Goal: Task Accomplishment & Management: Use online tool/utility

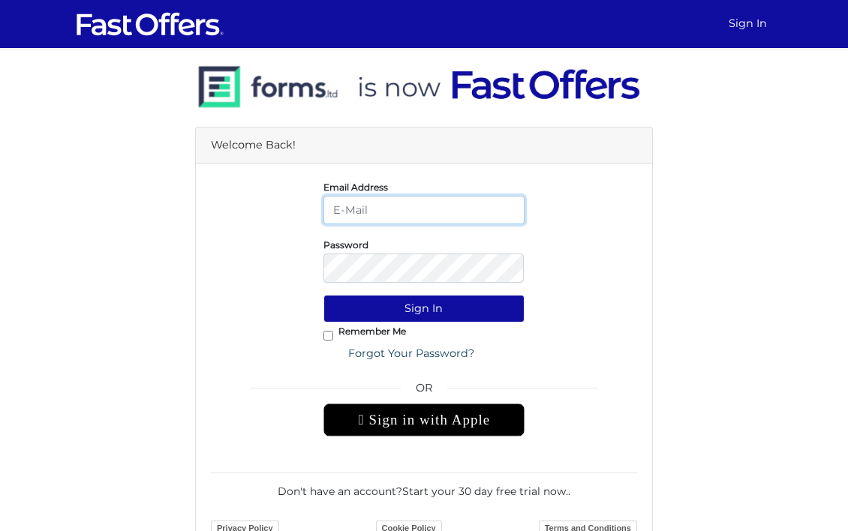
type input "[PERSON_NAME][EMAIL_ADDRESS][DOMAIN_NAME]"
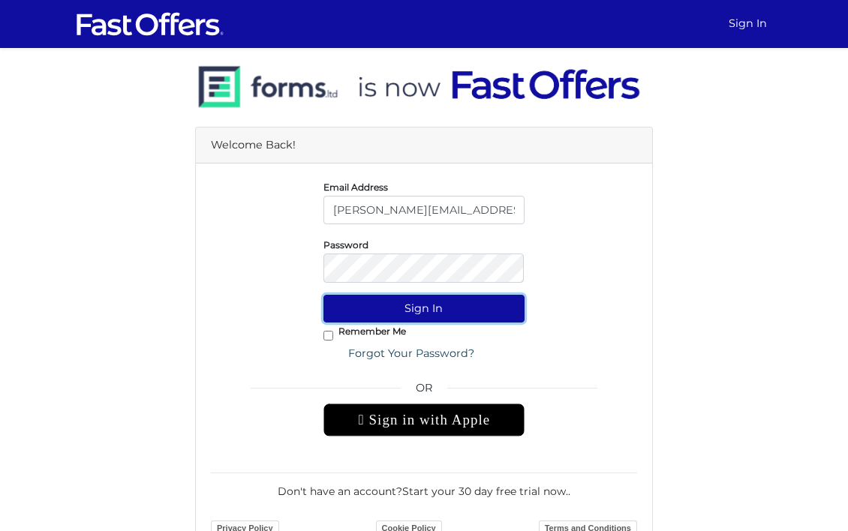
click at [452, 323] on button "Sign In" at bounding box center [424, 309] width 202 height 28
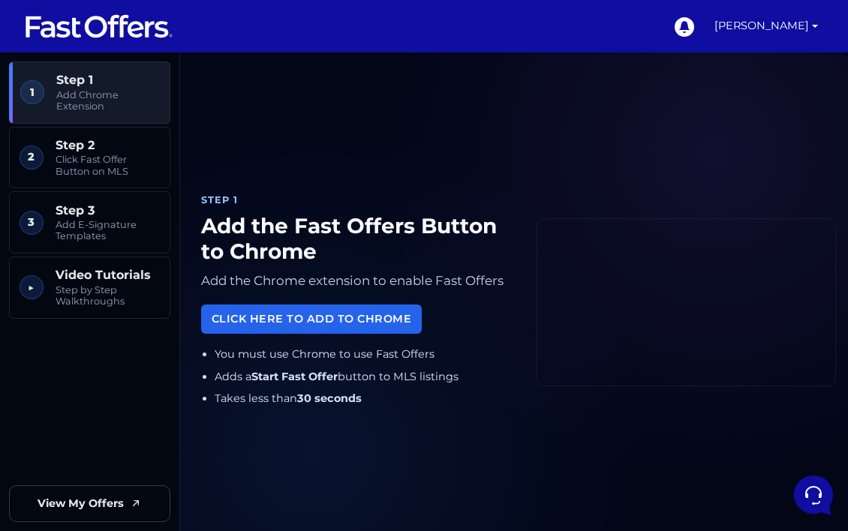
click at [68, 95] on span "Add Chrome Extension" at bounding box center [108, 100] width 104 height 23
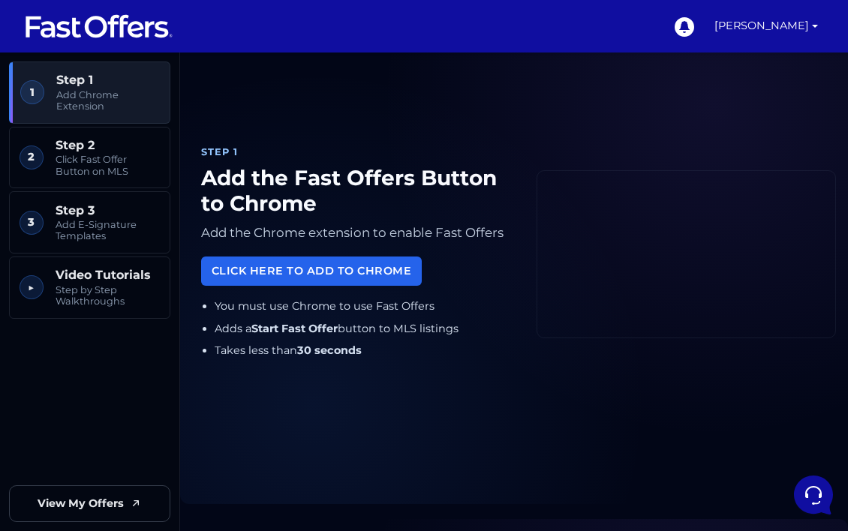
scroll to position [53, 0]
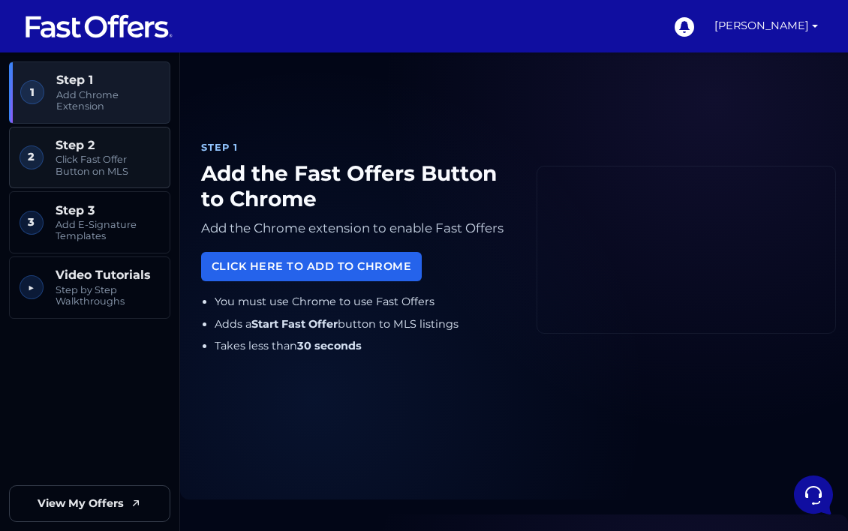
click at [78, 152] on span "Step 2" at bounding box center [108, 145] width 104 height 14
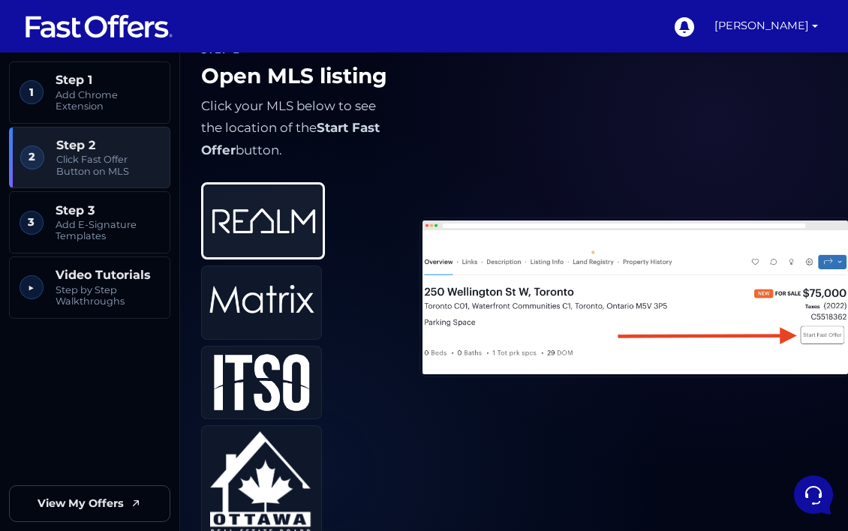
scroll to position [570, 0]
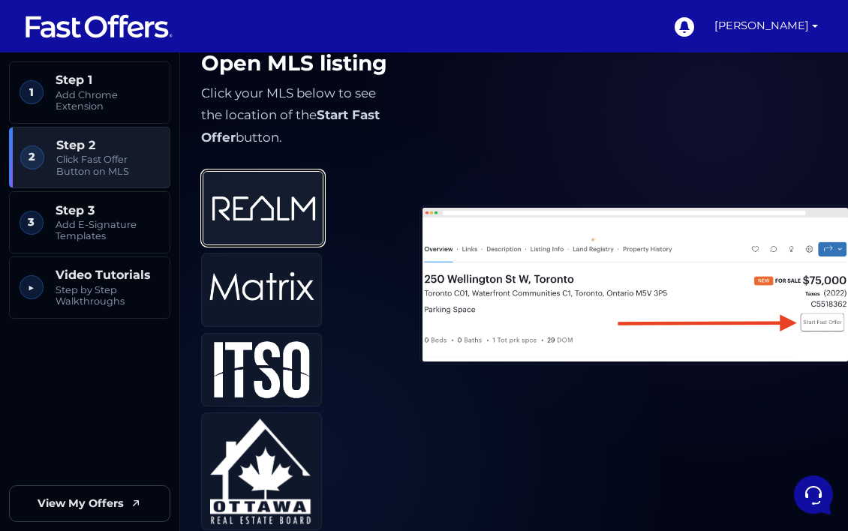
click at [260, 239] on img at bounding box center [263, 208] width 105 height 62
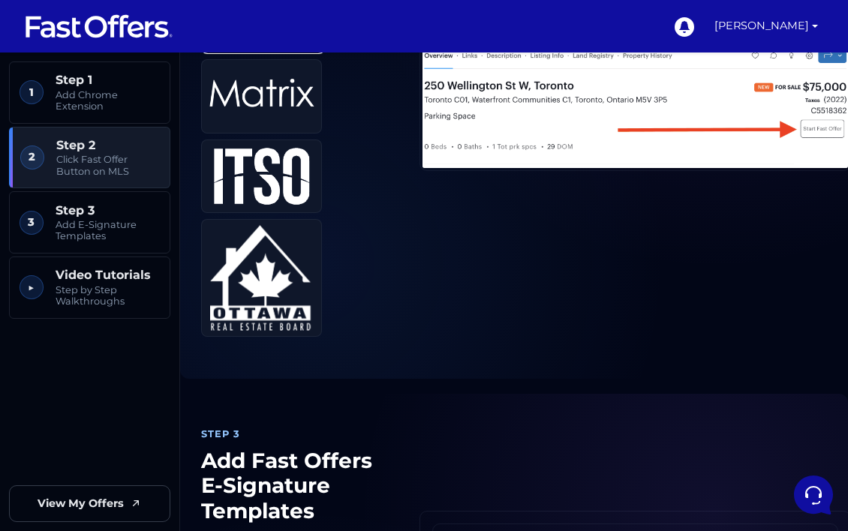
scroll to position [766, 0]
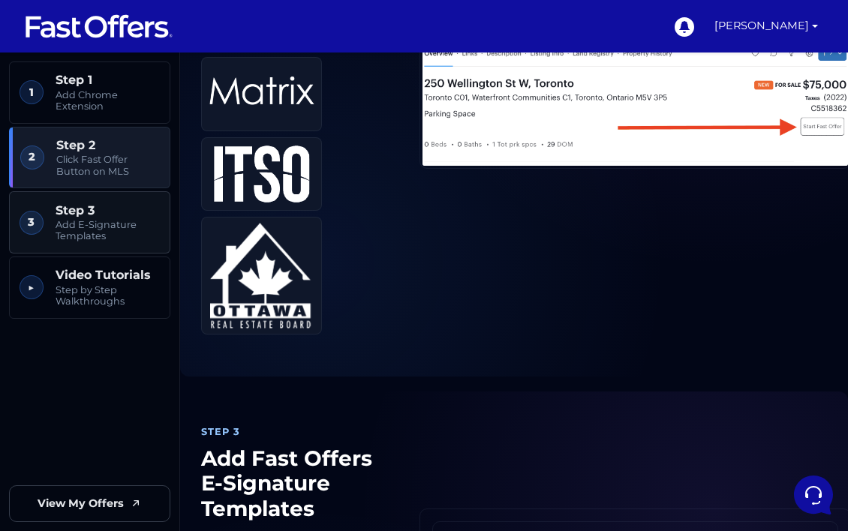
click at [102, 231] on span "Add E-Signature Templates" at bounding box center [108, 230] width 104 height 23
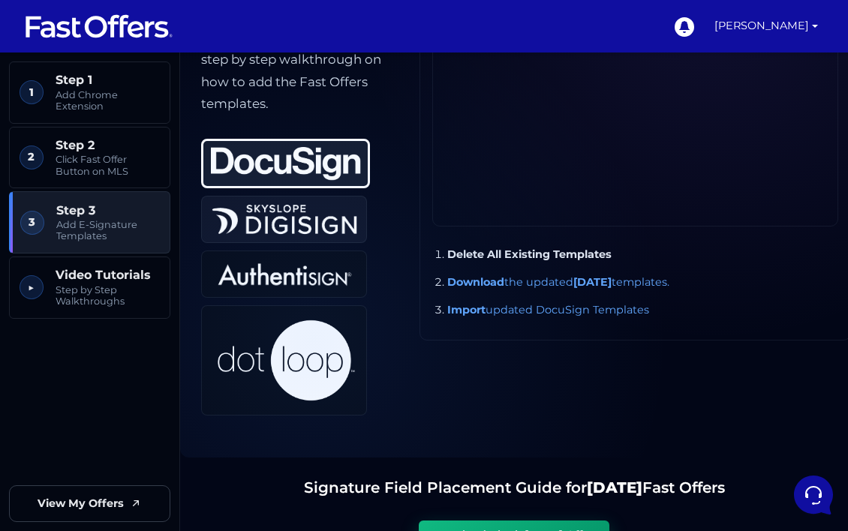
scroll to position [1302, 0]
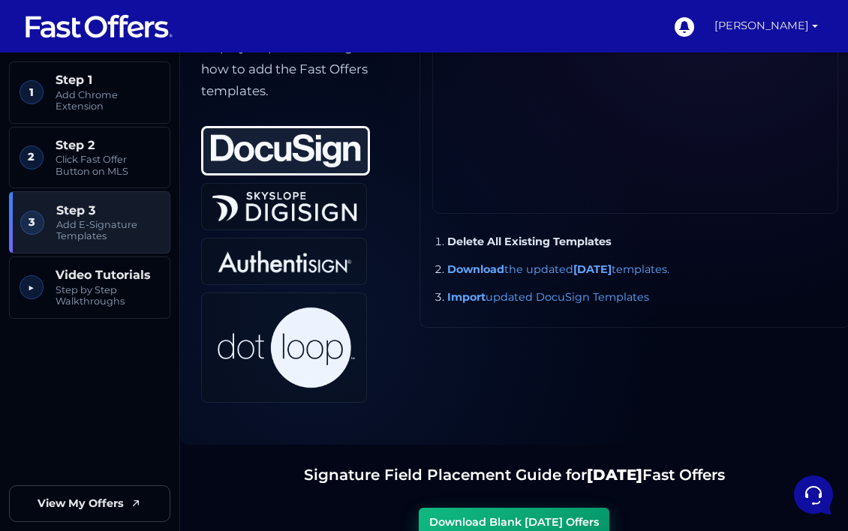
click at [777, 28] on link "[PERSON_NAME]" at bounding box center [766, 26] width 116 height 53
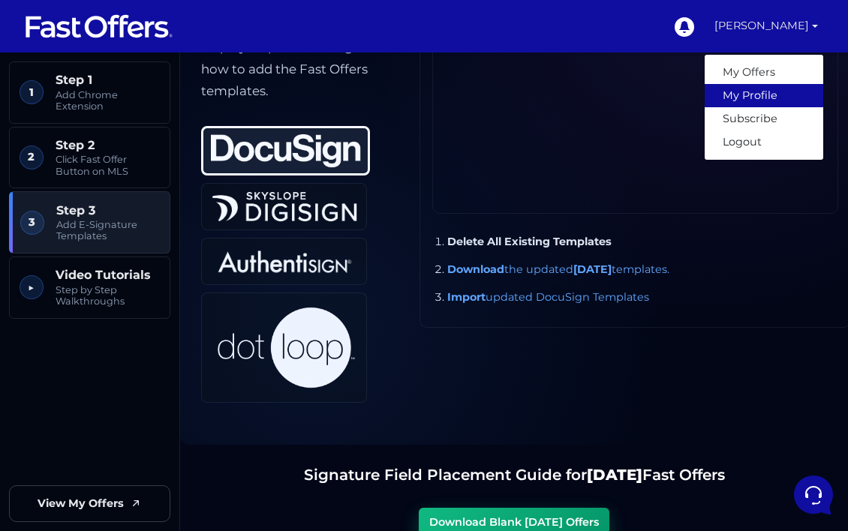
click at [727, 94] on link "My Profile" at bounding box center [764, 95] width 119 height 23
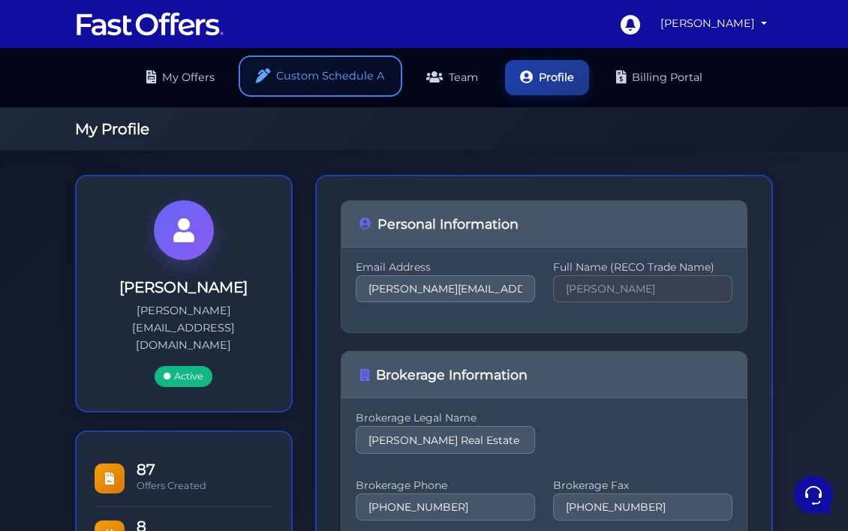
click at [319, 78] on link "Custom Schedule A" at bounding box center [321, 76] width 158 height 35
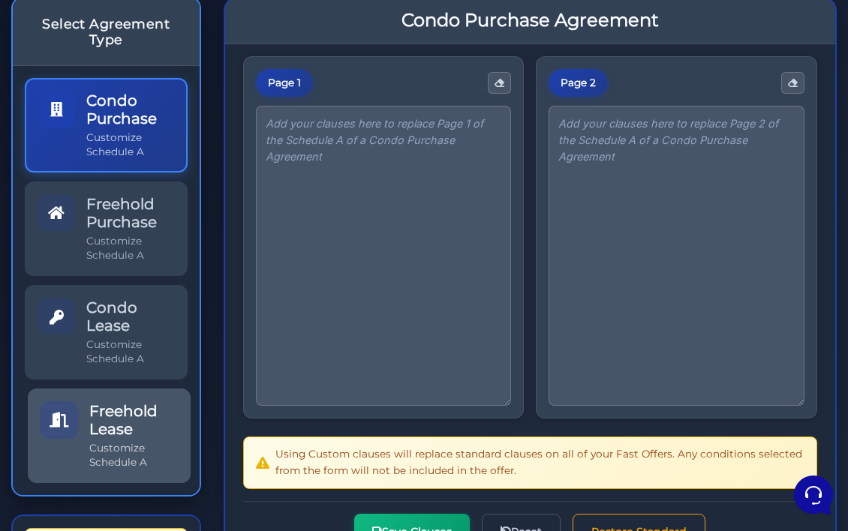
scroll to position [121, 0]
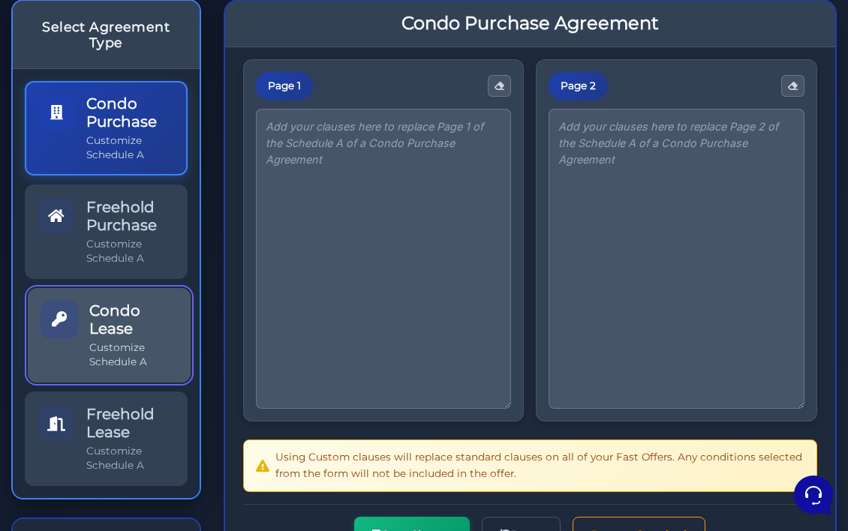
click at [107, 338] on h5 "Condo Lease" at bounding box center [133, 320] width 88 height 36
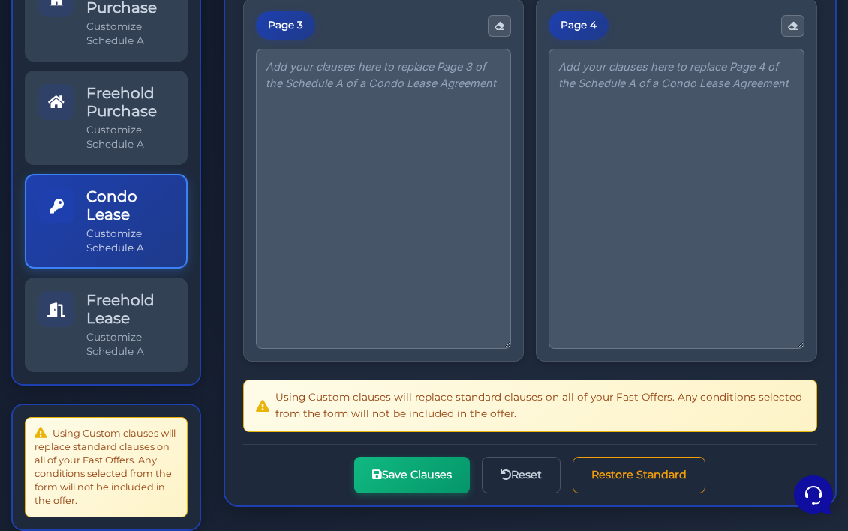
scroll to position [622, 0]
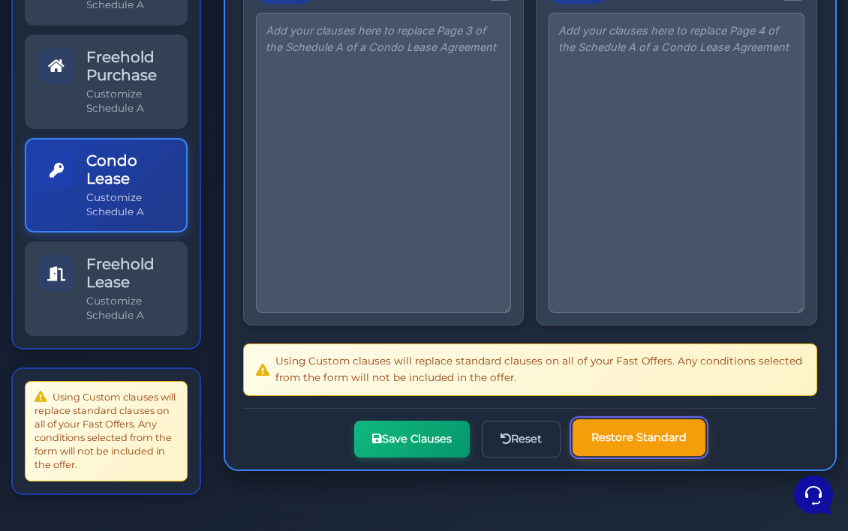
click at [631, 438] on button "Restore Standard" at bounding box center [638, 437] width 133 height 37
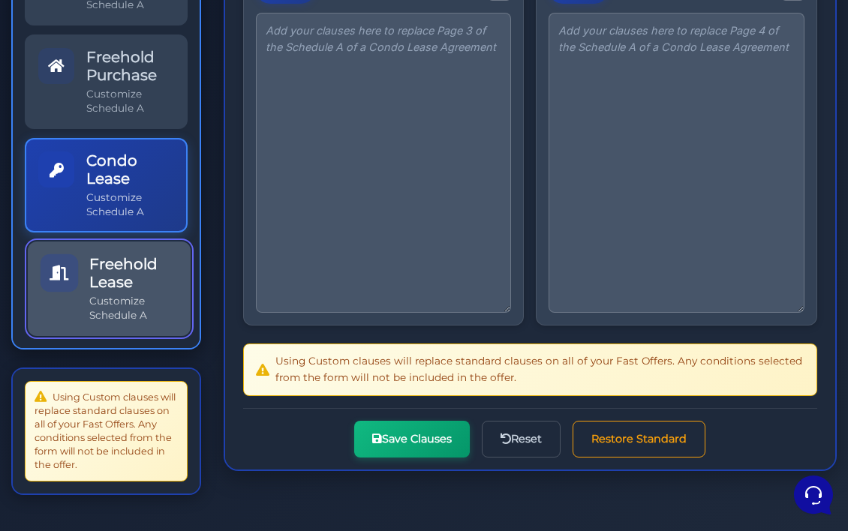
click at [164, 262] on h5 "Freehold Lease" at bounding box center [133, 273] width 88 height 36
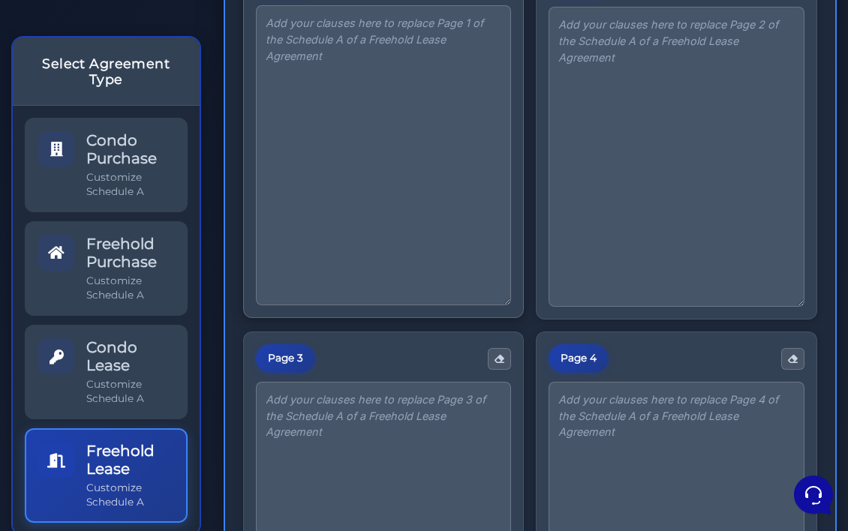
scroll to position [622, 0]
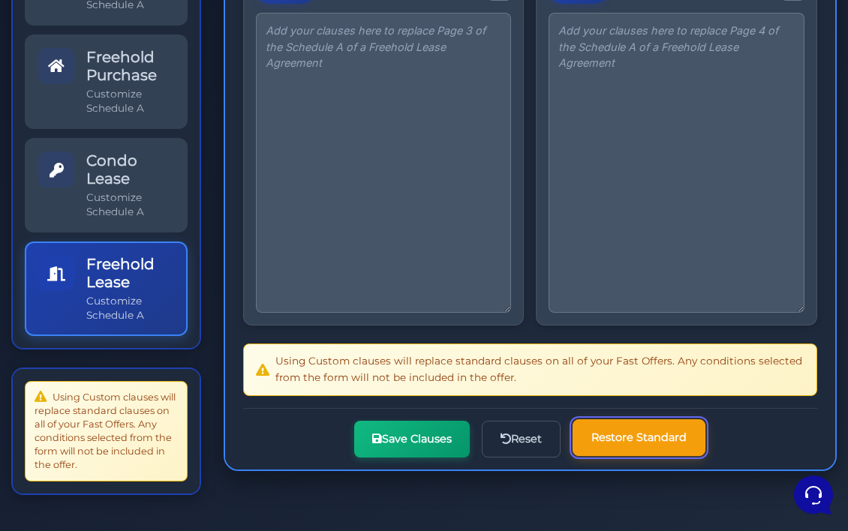
click at [611, 438] on button "Restore Standard" at bounding box center [638, 437] width 133 height 37
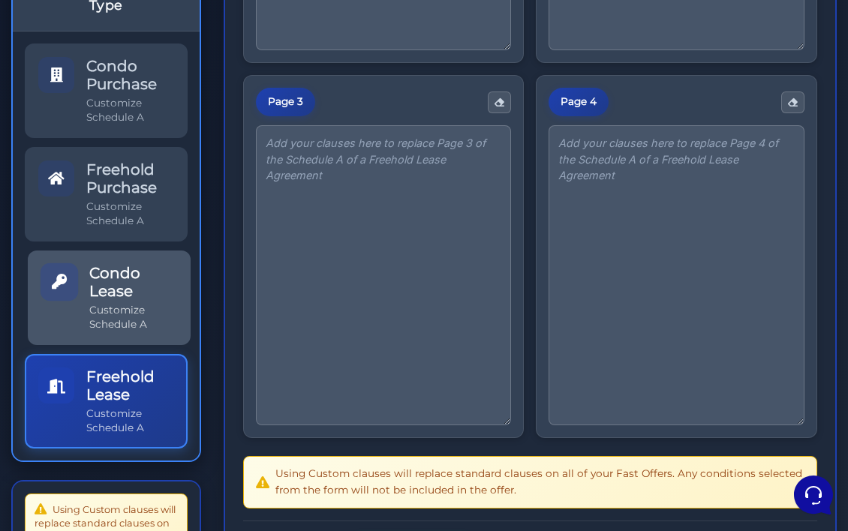
scroll to position [479, 0]
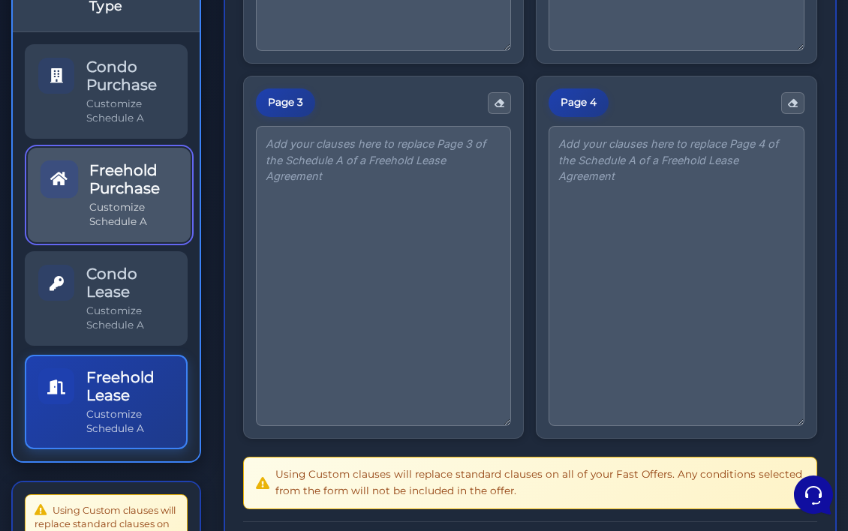
click at [52, 194] on link "Freehold Purchase Customize Schedule A" at bounding box center [109, 195] width 163 height 95
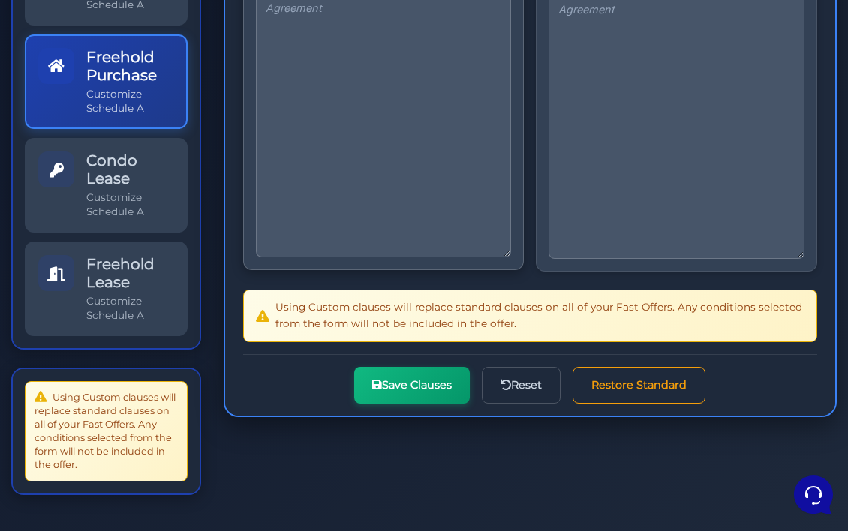
scroll to position [332, 0]
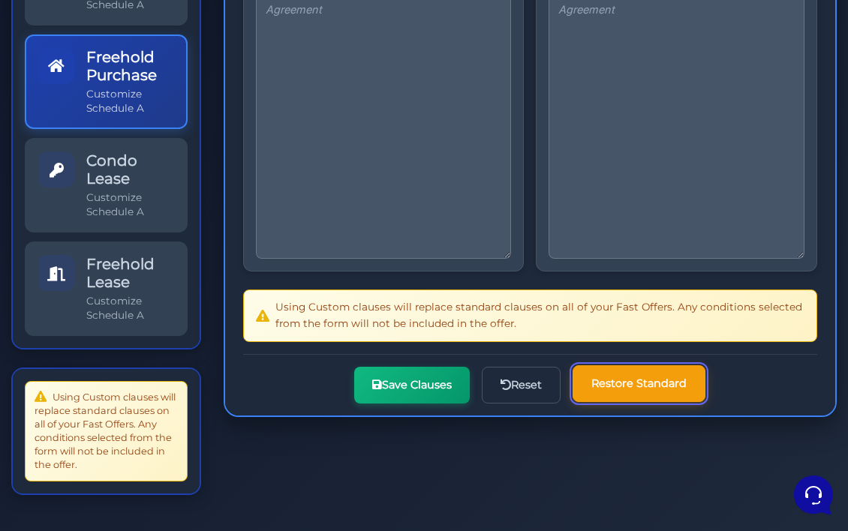
click at [610, 365] on button "Restore Standard" at bounding box center [638, 383] width 133 height 37
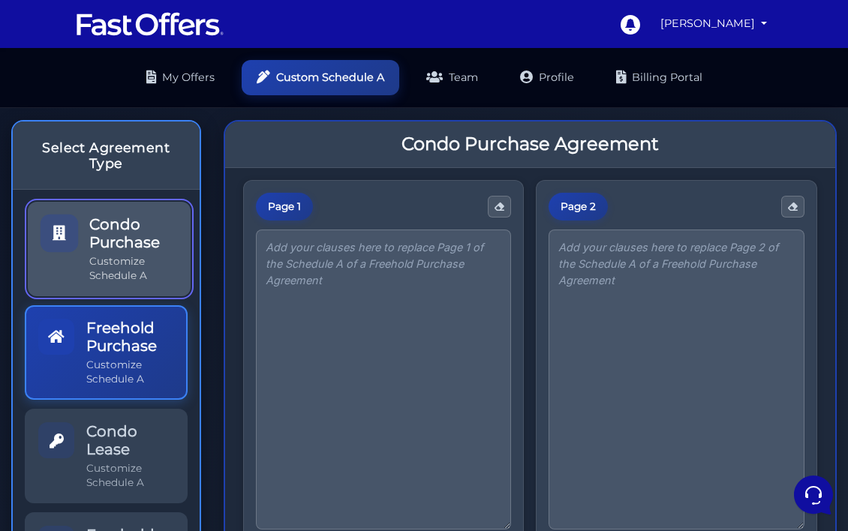
click at [88, 253] on link "Condo Purchase Customize Schedule A" at bounding box center [109, 249] width 163 height 95
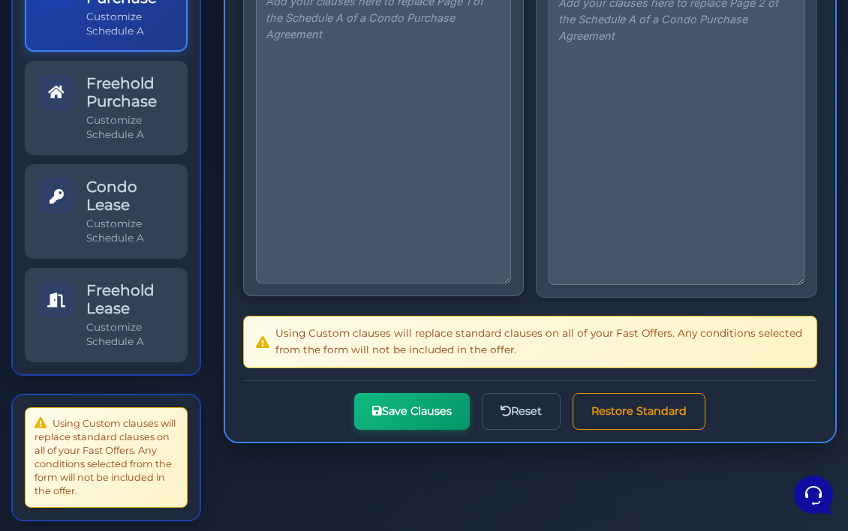
scroll to position [332, 0]
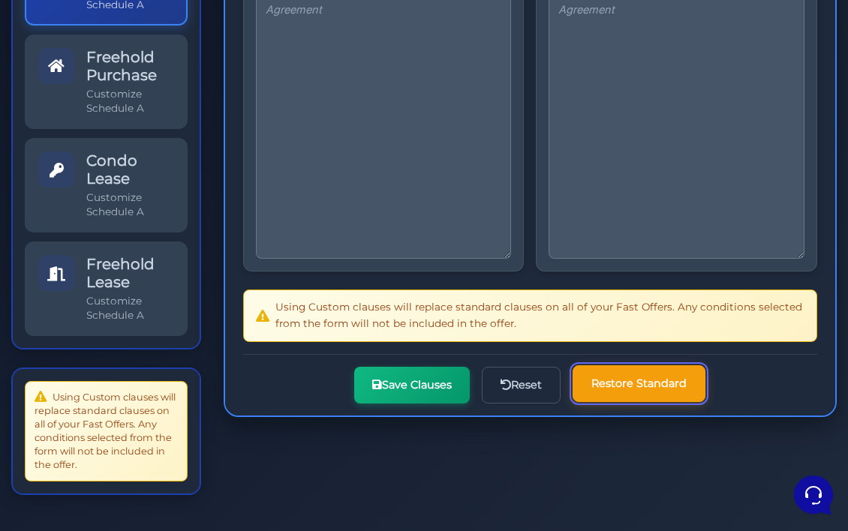
click at [614, 365] on button "Restore Standard" at bounding box center [638, 383] width 133 height 37
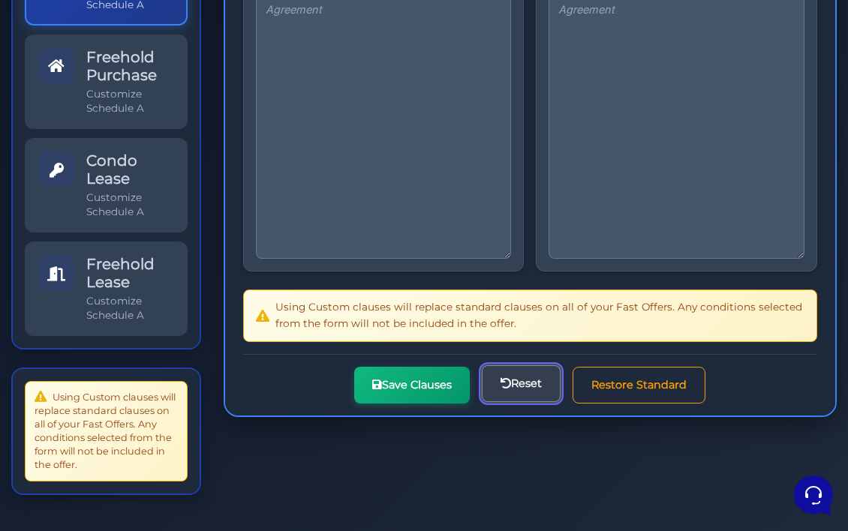
click at [516, 365] on button "Reset" at bounding box center [521, 383] width 79 height 37
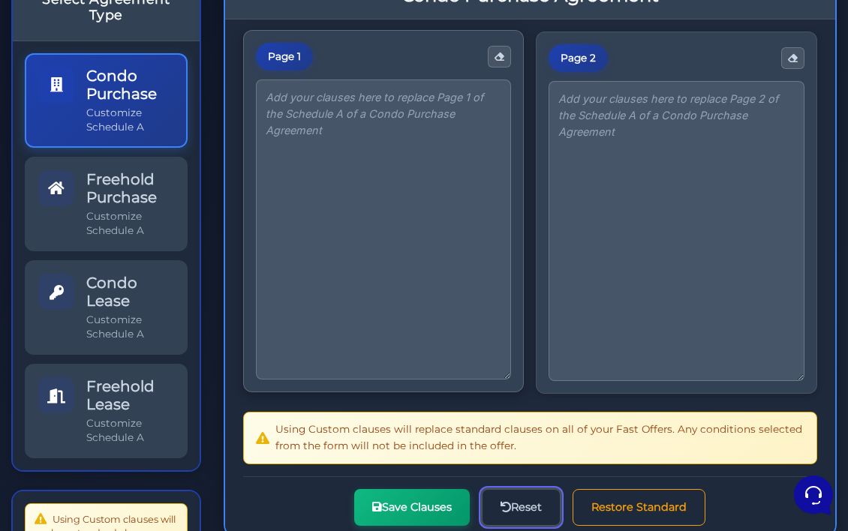
scroll to position [332, 0]
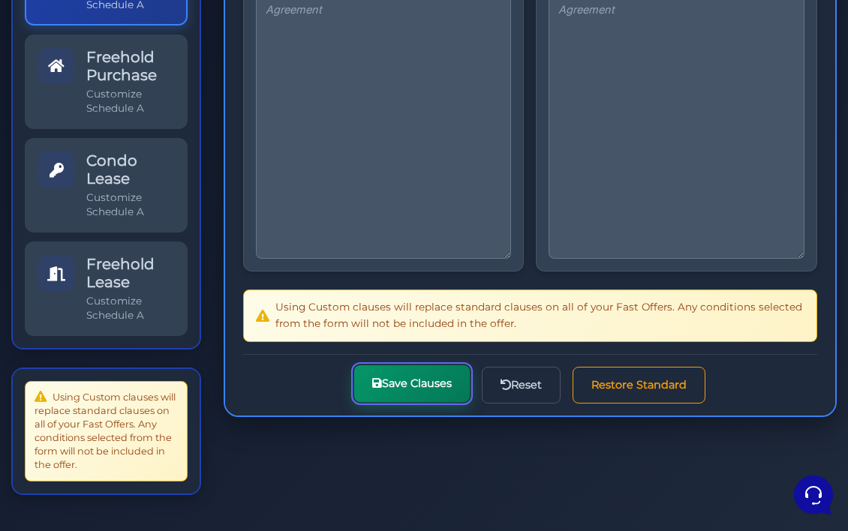
click at [374, 365] on button "Save Clauses" at bounding box center [412, 383] width 116 height 37
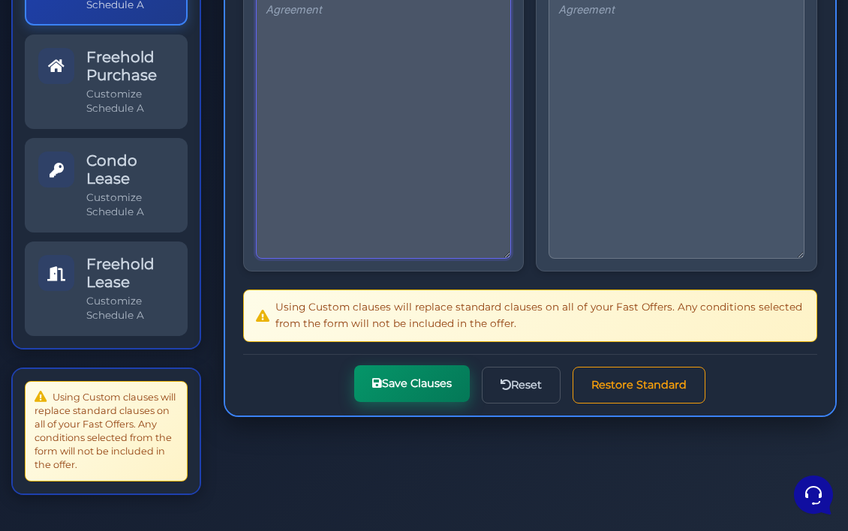
scroll to position [243, 0]
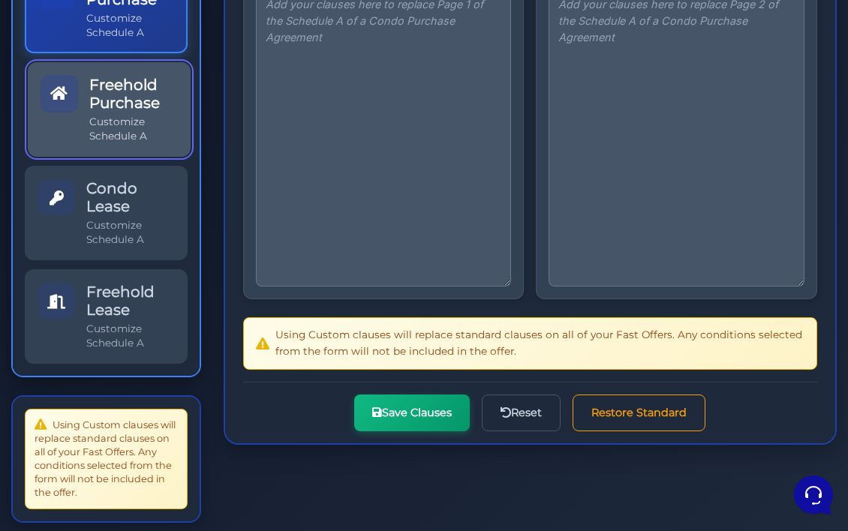
click at [114, 112] on h5 "Freehold Purchase" at bounding box center [133, 94] width 88 height 36
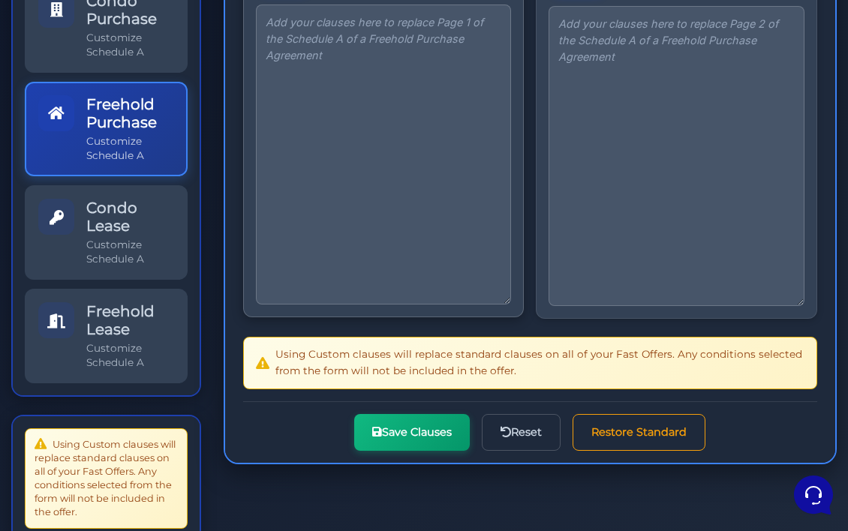
scroll to position [332, 0]
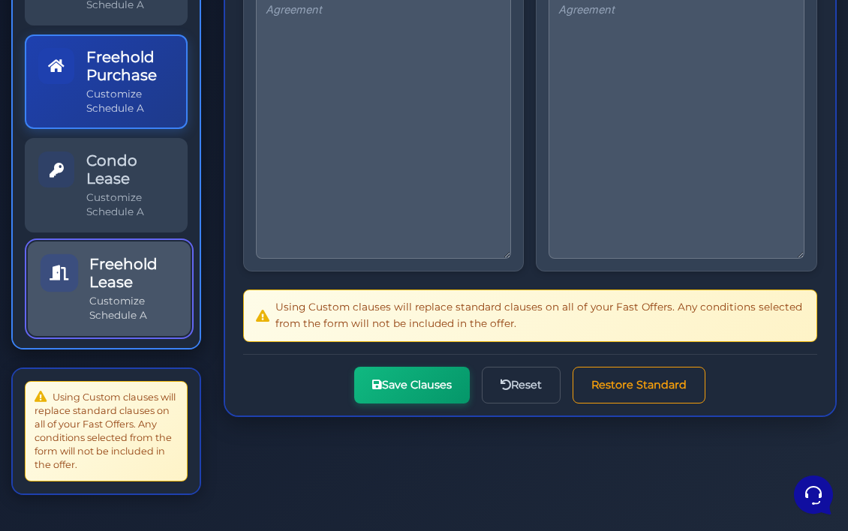
click at [113, 294] on p "Customize Schedule A" at bounding box center [133, 308] width 88 height 29
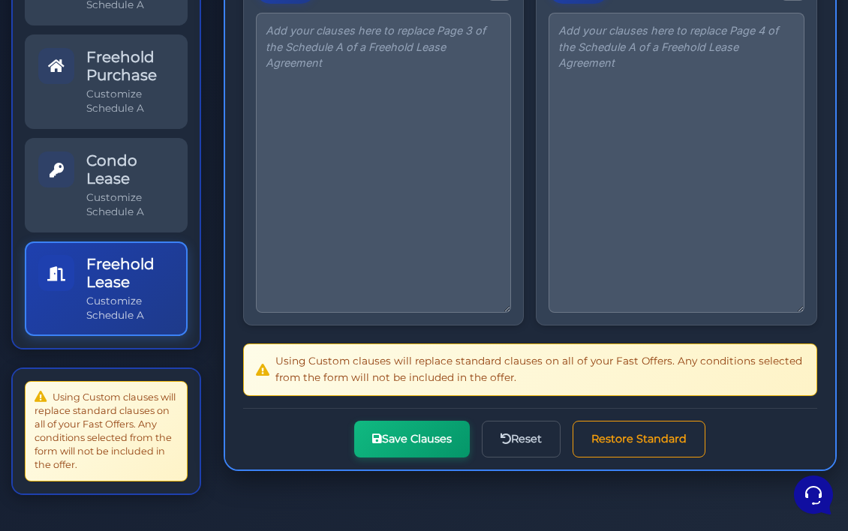
scroll to position [622, 0]
click at [510, 438] on button "Reset" at bounding box center [521, 437] width 79 height 37
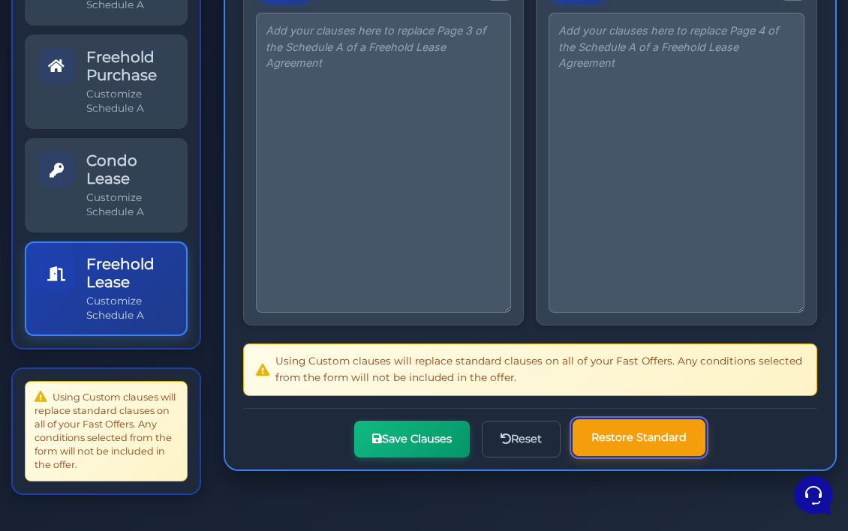
click at [659, 425] on button "Restore Standard" at bounding box center [638, 437] width 133 height 37
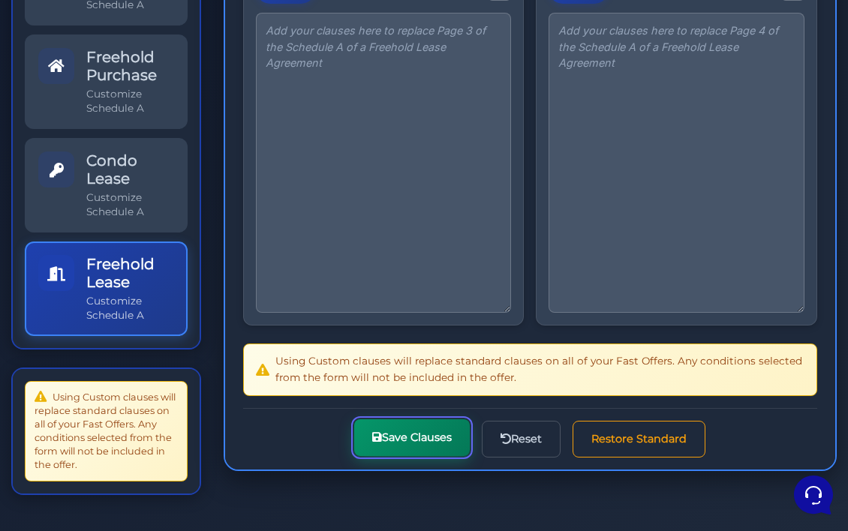
click at [382, 437] on button "Save Clauses" at bounding box center [412, 437] width 116 height 37
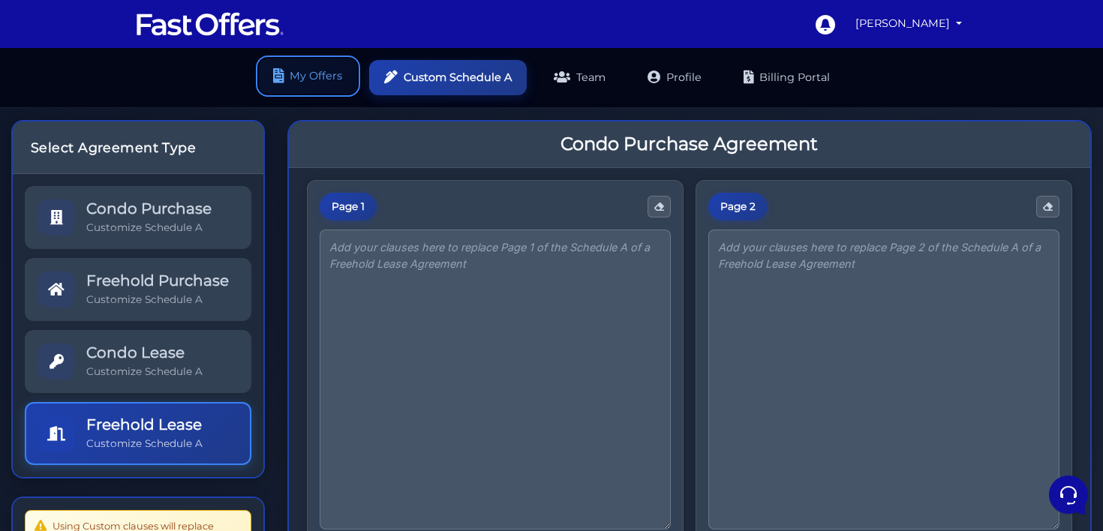
click at [311, 84] on link "My Offers" at bounding box center [308, 76] width 98 height 35
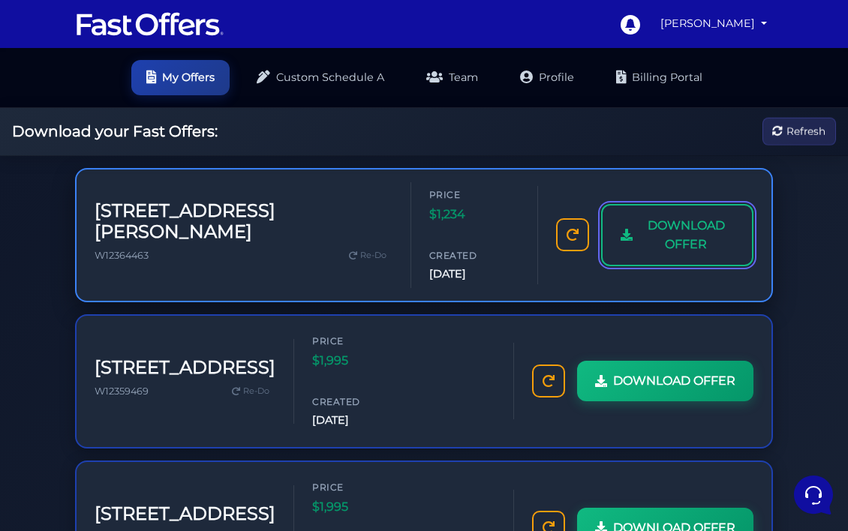
click at [644, 239] on link "DOWNLOAD OFFER" at bounding box center [677, 235] width 152 height 62
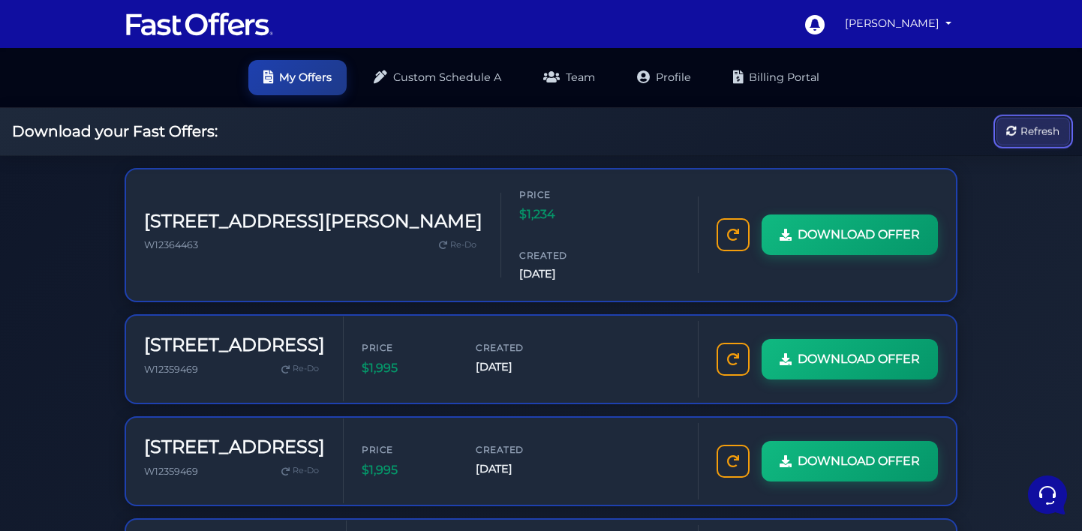
click at [1034, 146] on button "Refresh" at bounding box center [1033, 132] width 74 height 28
